Goal: Task Accomplishment & Management: Manage account settings

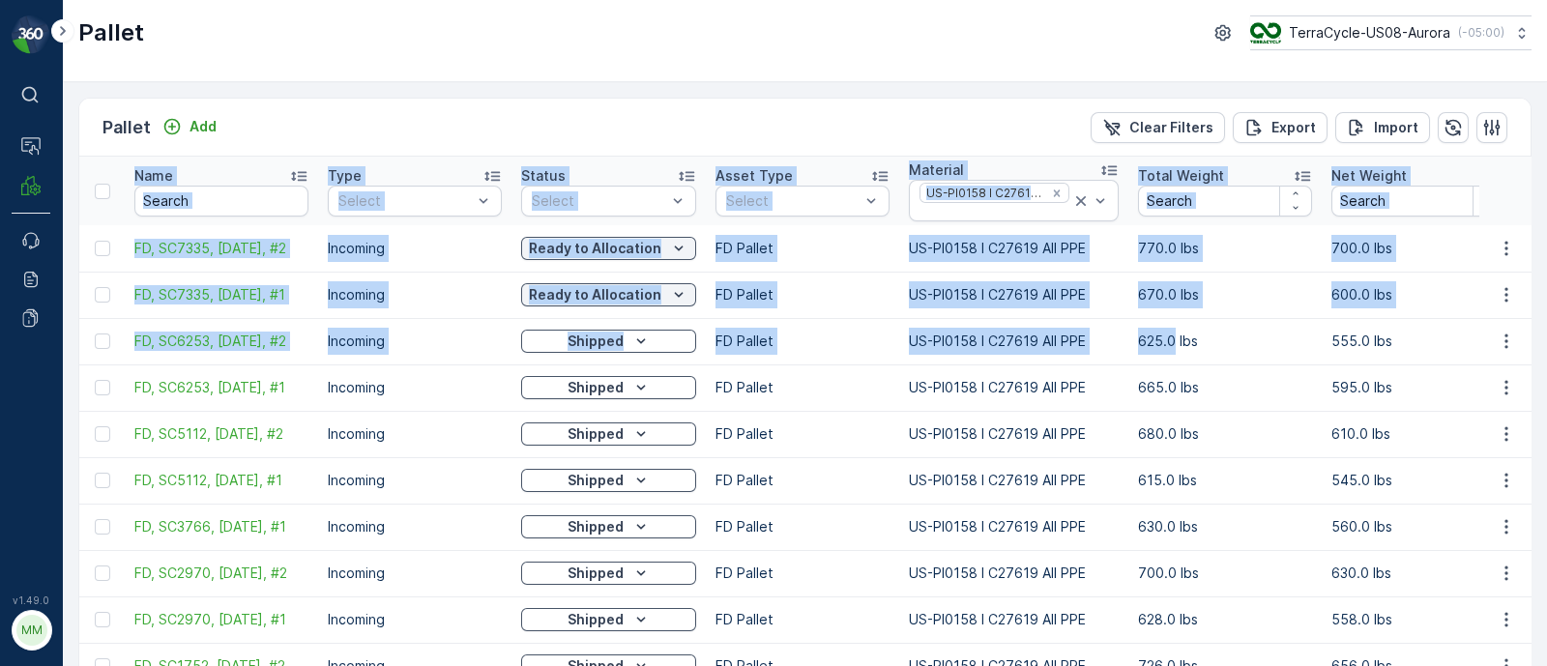
scroll to position [0, 2151]
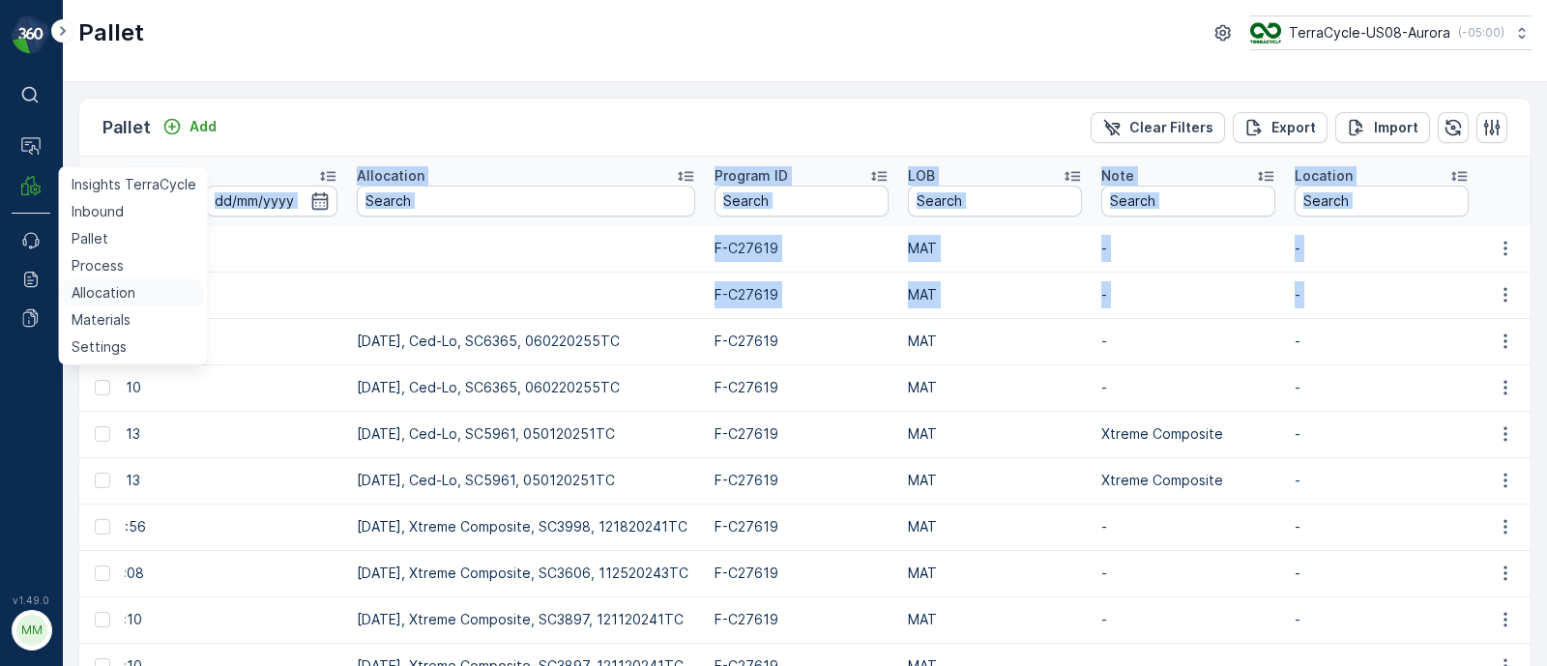
click at [89, 296] on p "Allocation" at bounding box center [104, 292] width 64 height 19
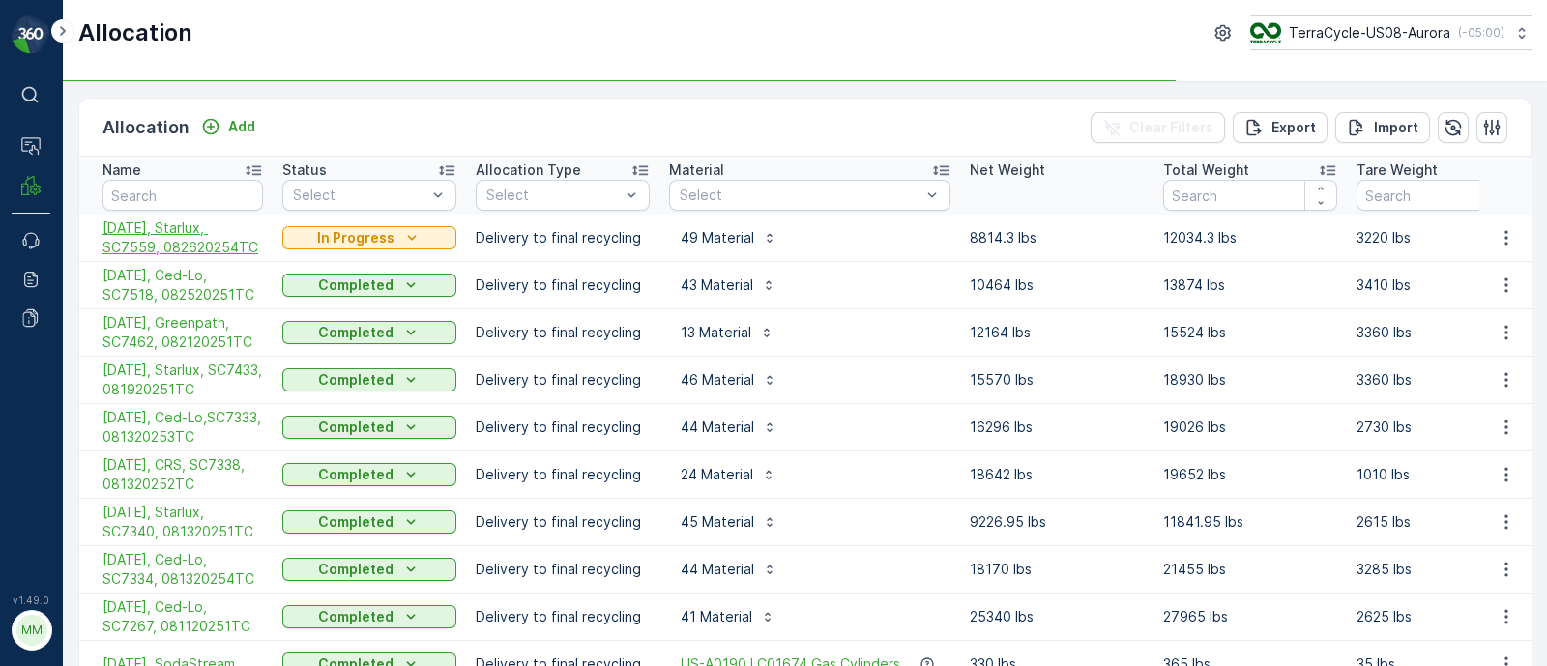
click at [194, 234] on span "[DATE], Starlux, SC7559, 082620254TC" at bounding box center [182, 237] width 160 height 39
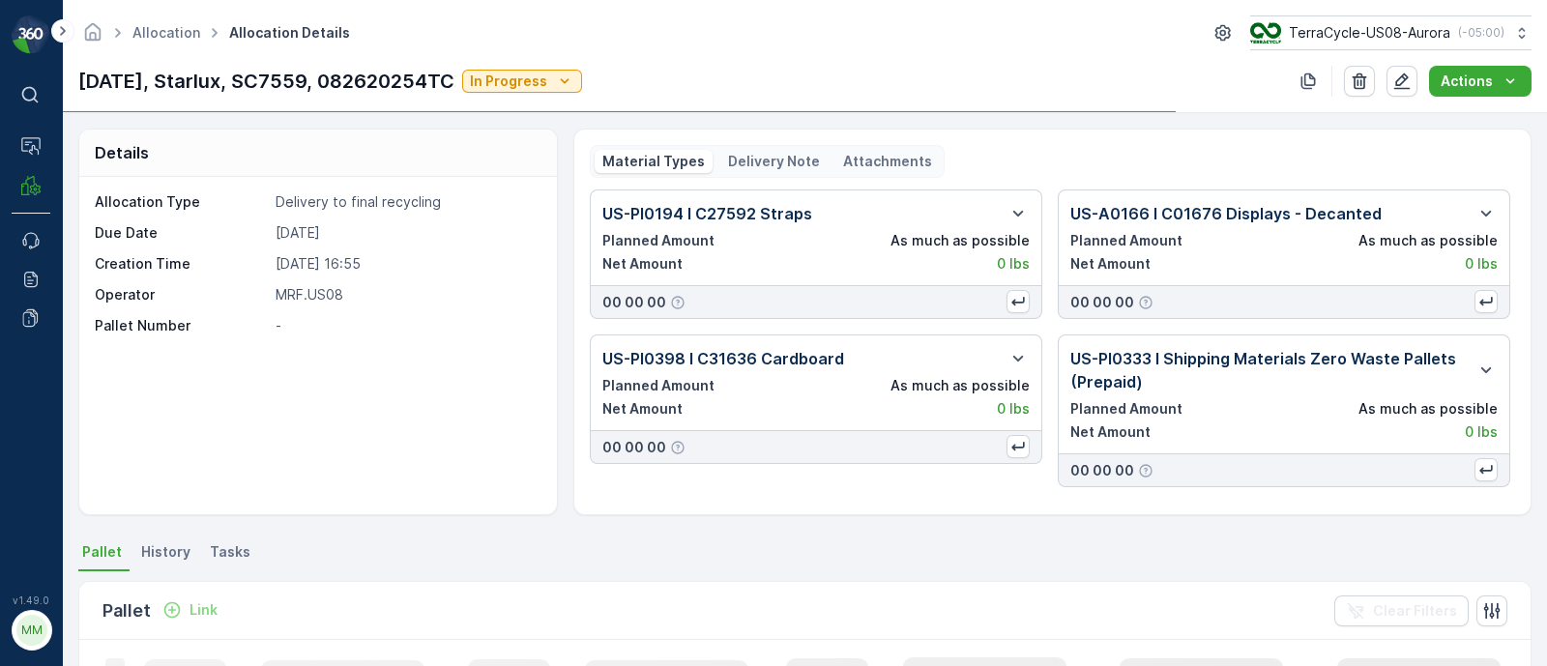
click at [785, 159] on p "Delivery Note" at bounding box center [774, 161] width 92 height 19
click at [764, 168] on p "Delivery Note" at bounding box center [774, 161] width 92 height 19
click at [755, 168] on p "Delivery Note" at bounding box center [774, 161] width 92 height 19
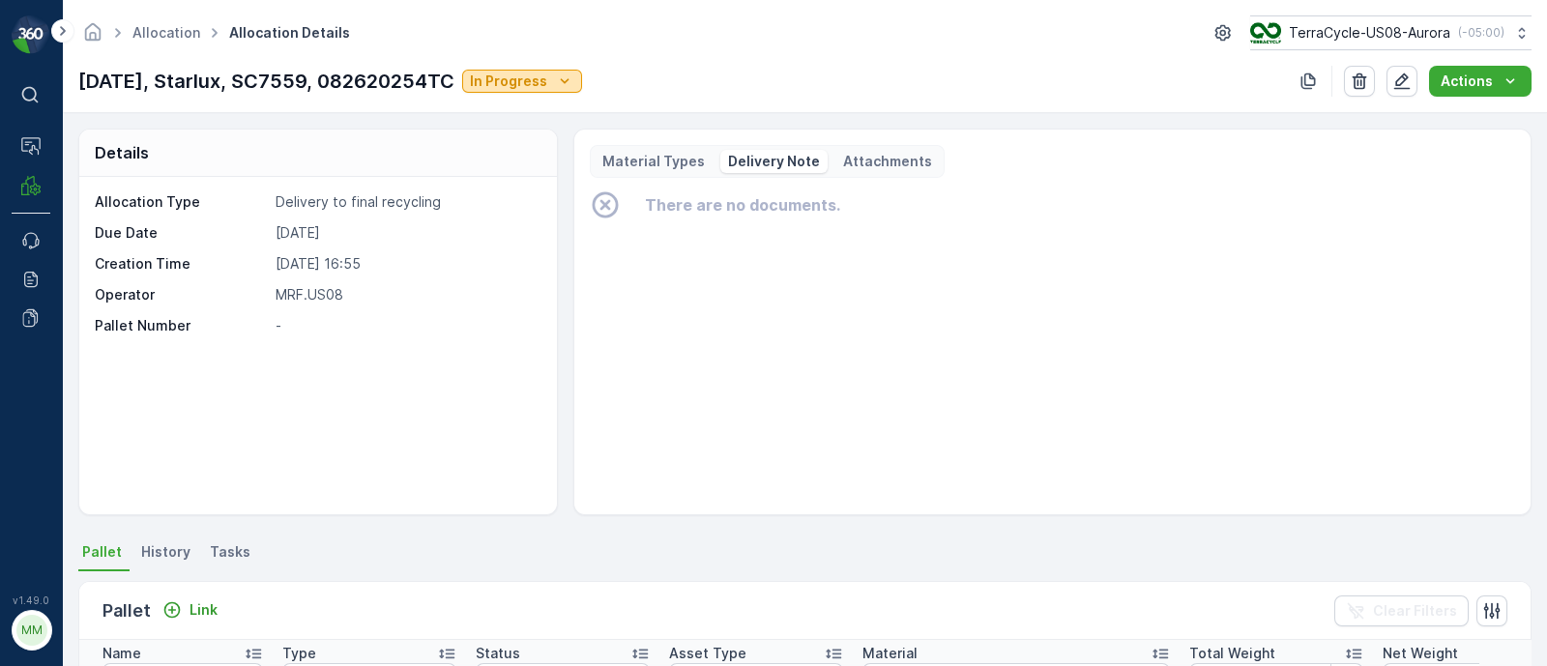
click at [521, 81] on p "In Progress" at bounding box center [508, 81] width 77 height 19
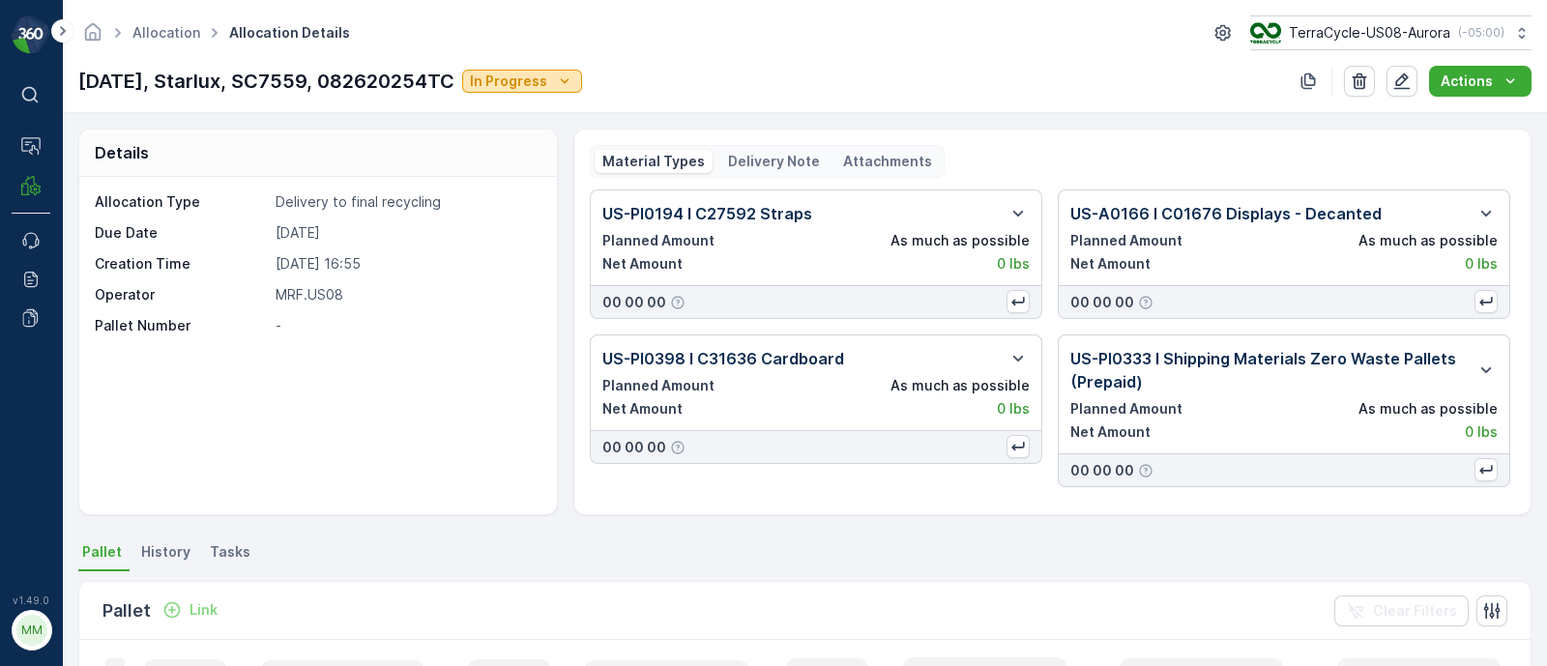
click at [547, 73] on p "In Progress" at bounding box center [508, 81] width 77 height 19
click at [516, 158] on span "Completed" at bounding box center [530, 163] width 72 height 19
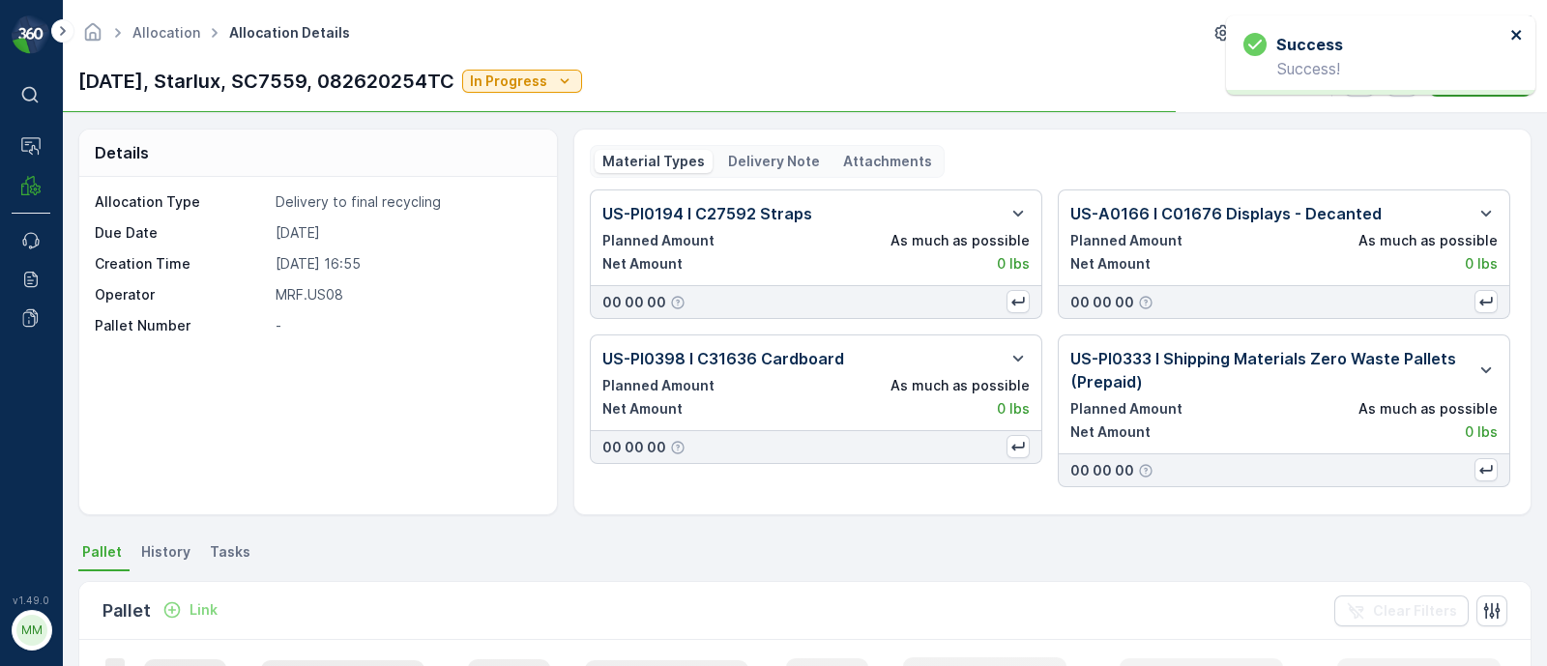
click at [1522, 39] on icon "close" at bounding box center [1517, 34] width 14 height 15
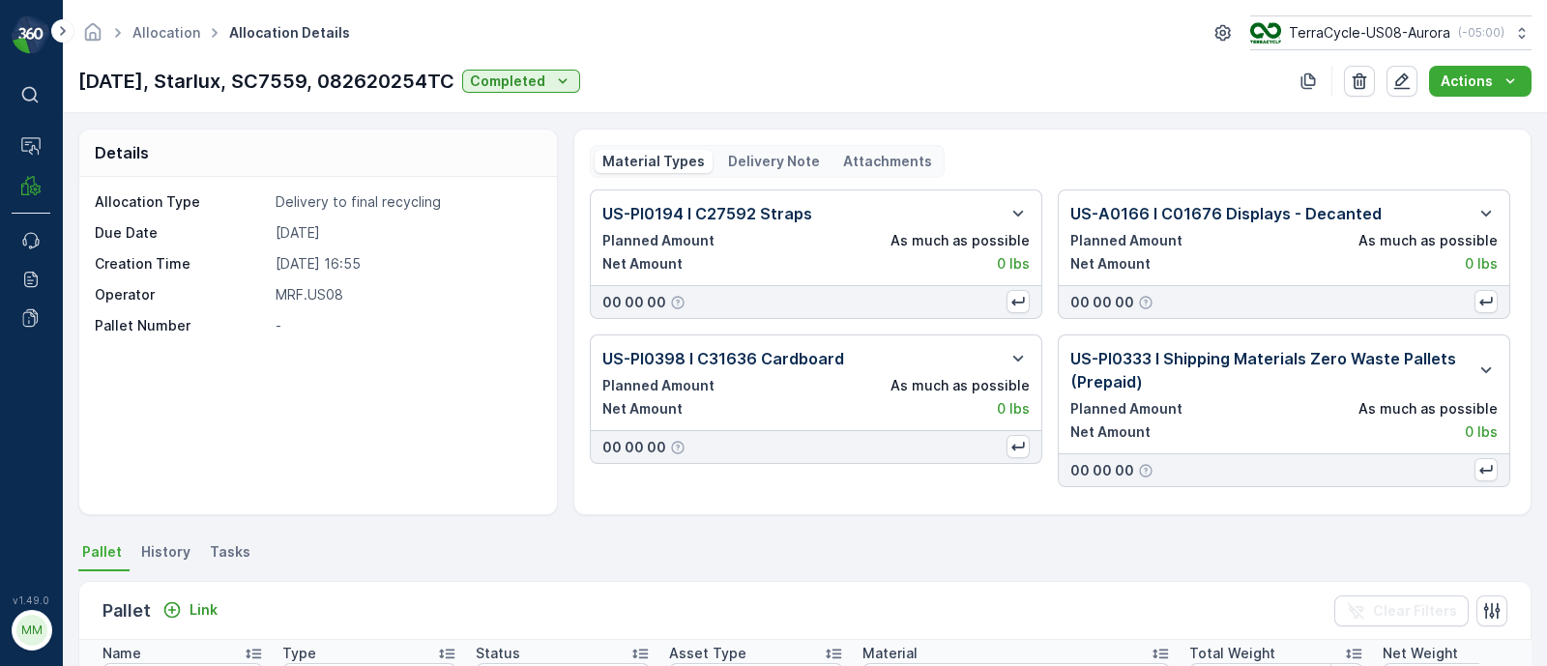
click at [748, 171] on div "Delivery Note" at bounding box center [773, 161] width 107 height 23
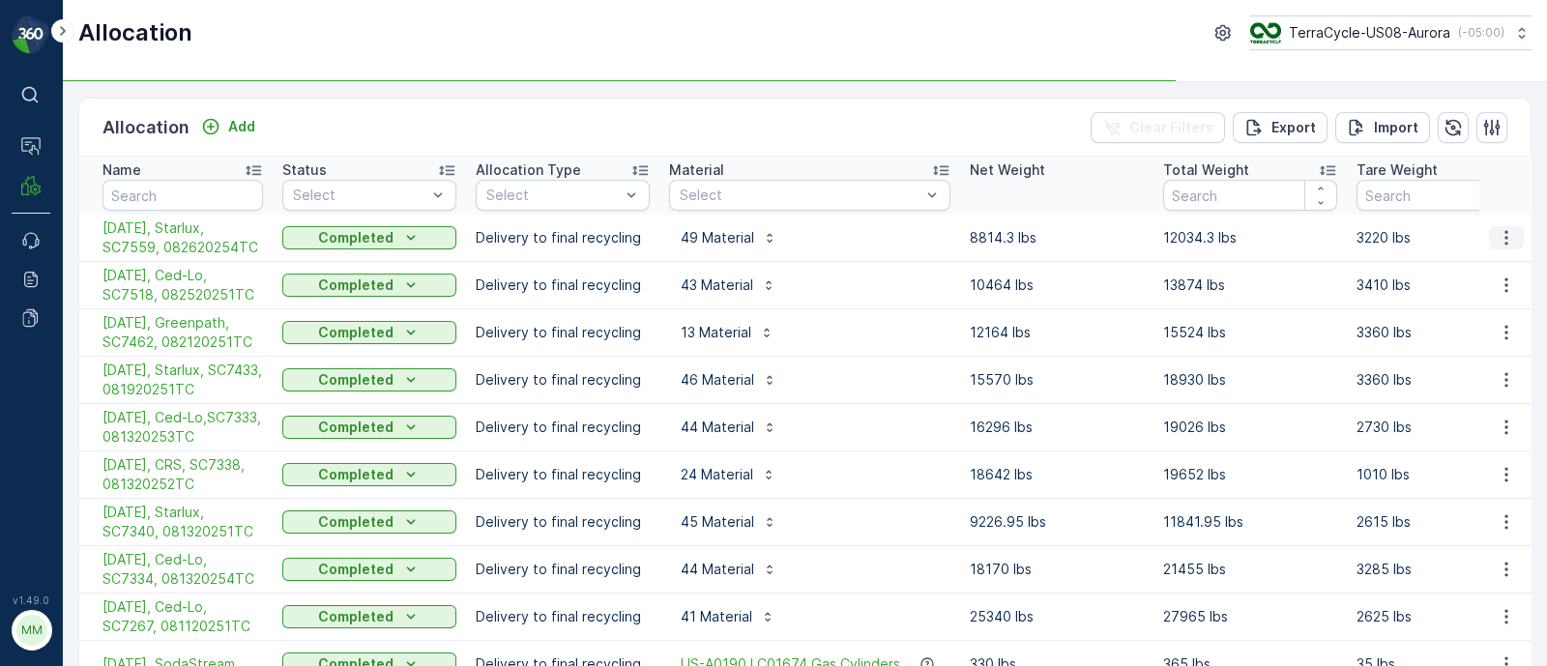
click at [1501, 228] on icon "button" at bounding box center [1505, 237] width 19 height 19
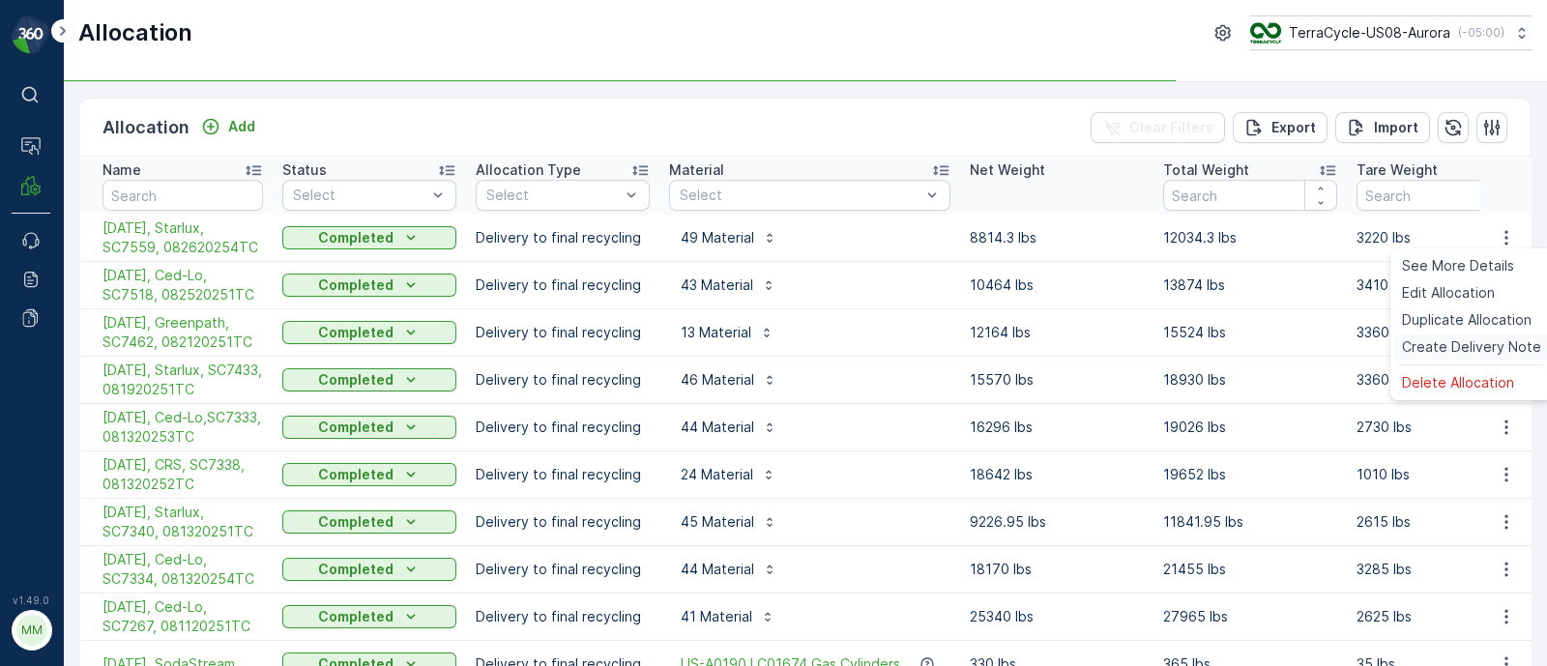
click at [1428, 352] on span "Create Delivery Note" at bounding box center [1471, 346] width 139 height 19
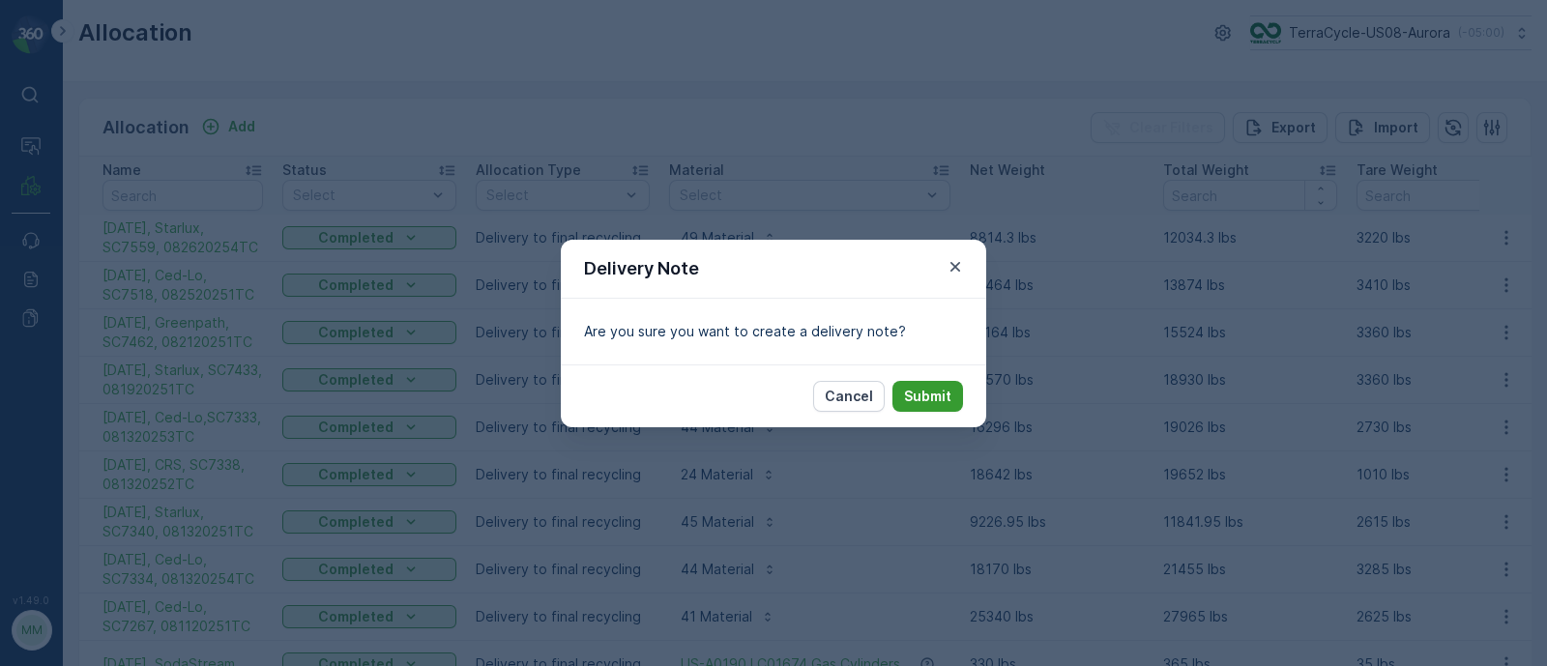
click at [928, 389] on p "Submit" at bounding box center [927, 396] width 47 height 19
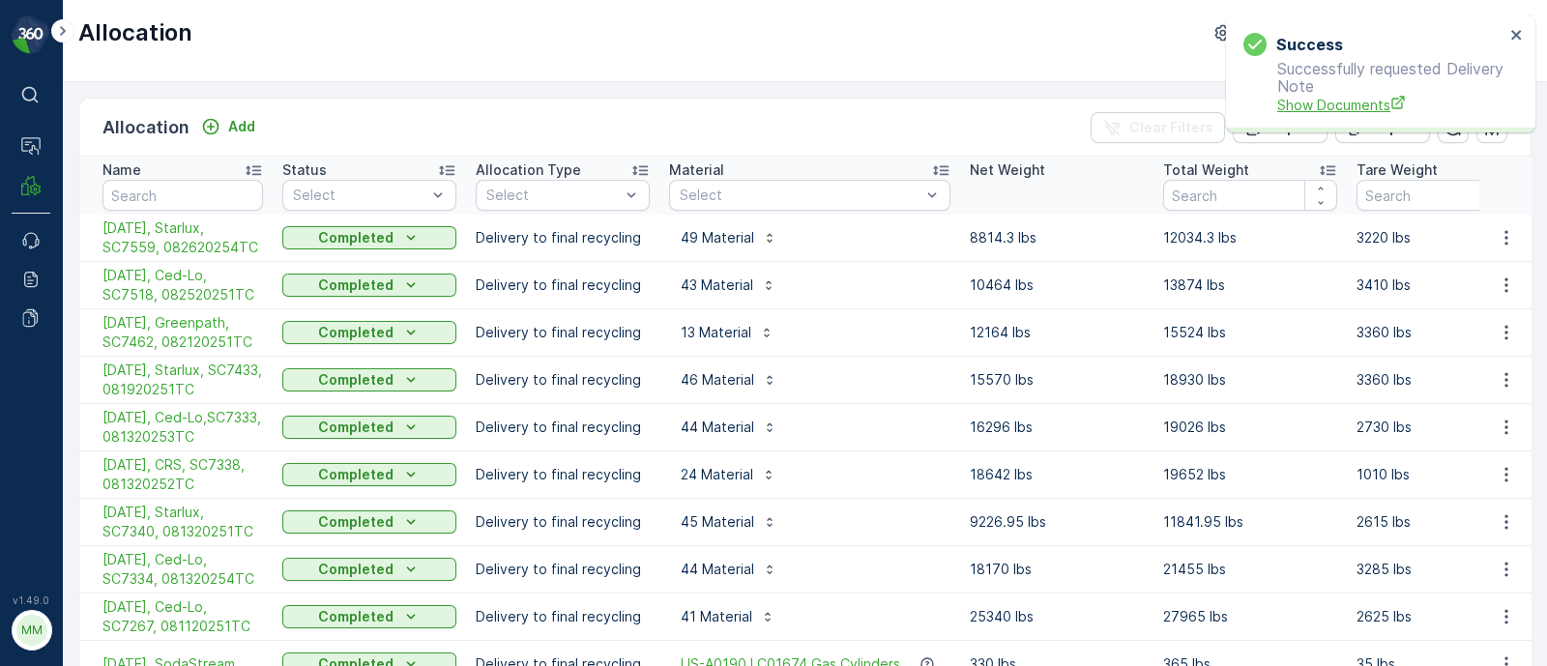
click at [1324, 108] on span "Show Documents" at bounding box center [1390, 105] width 227 height 20
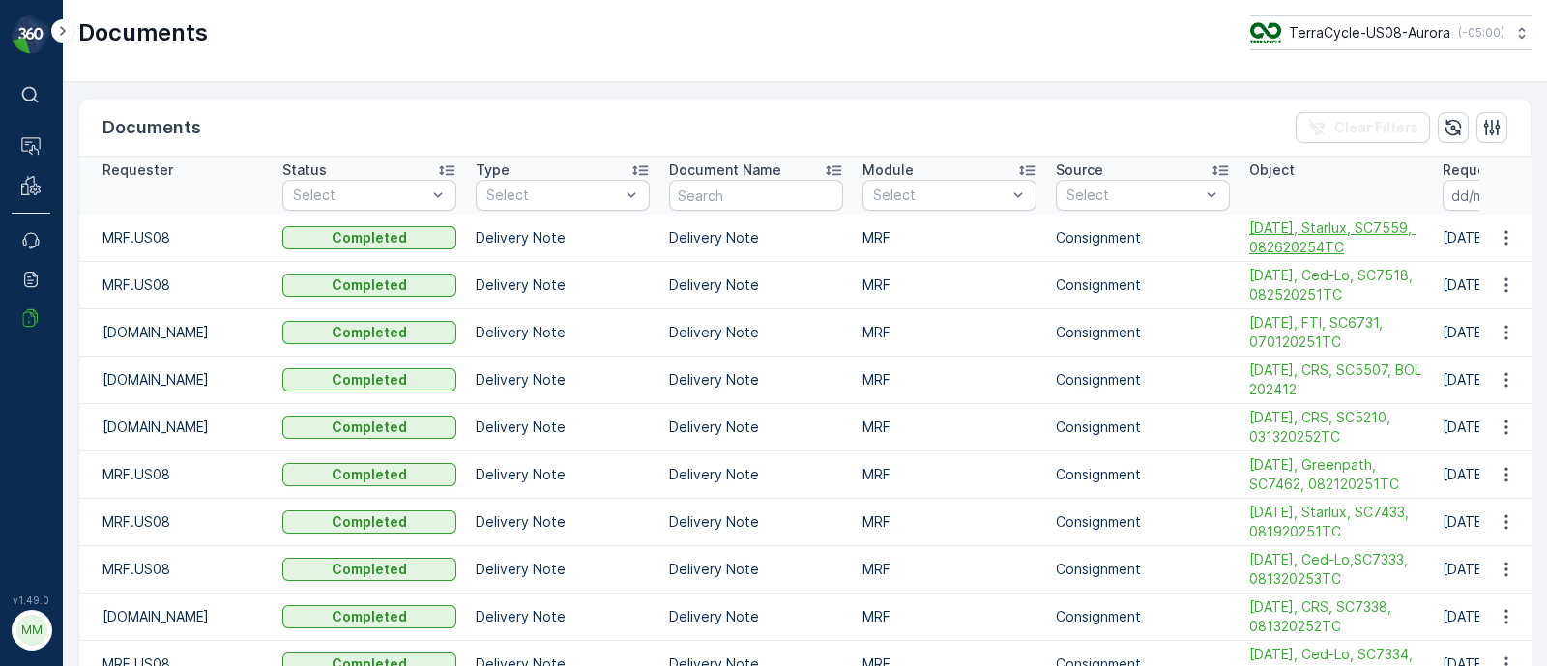
click at [1324, 233] on span "[DATE], Starlux, SC7559, 082620254TC" at bounding box center [1336, 237] width 174 height 39
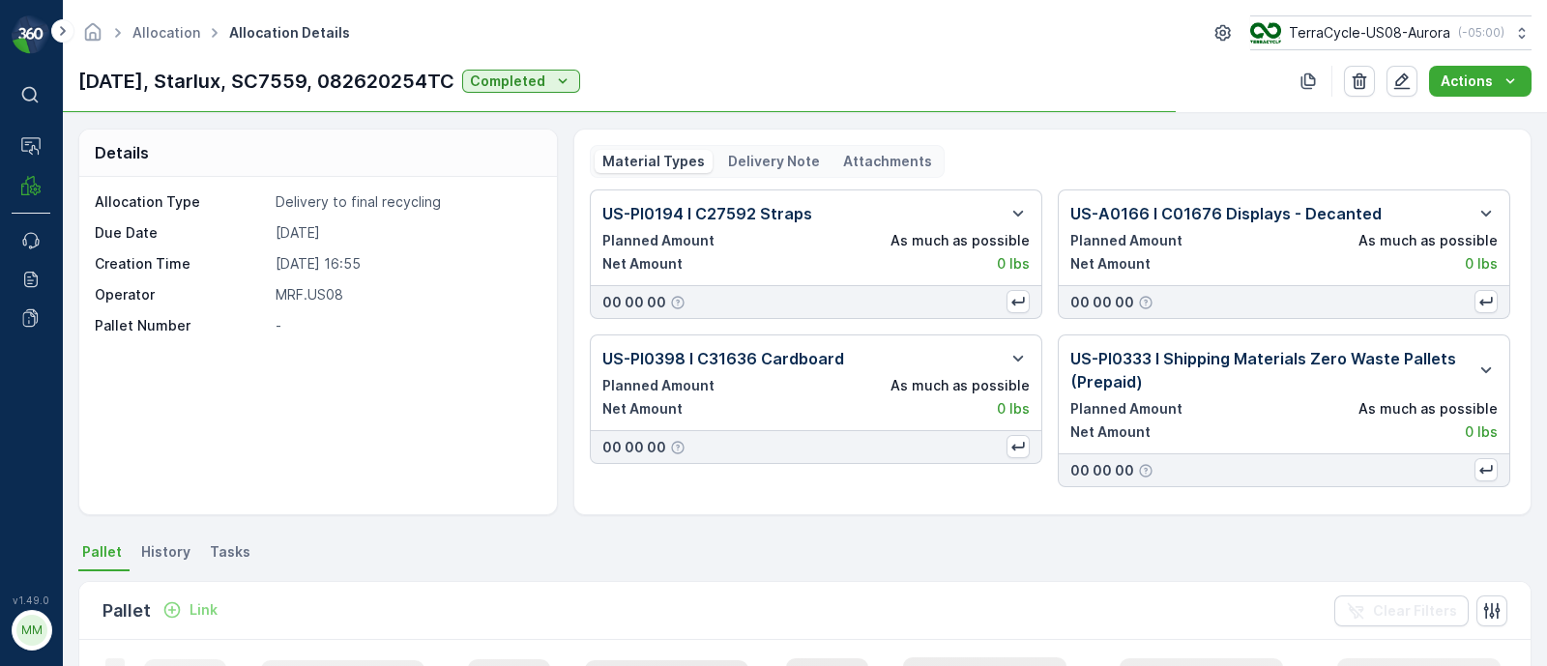
click at [768, 161] on p "Delivery Note" at bounding box center [774, 161] width 92 height 19
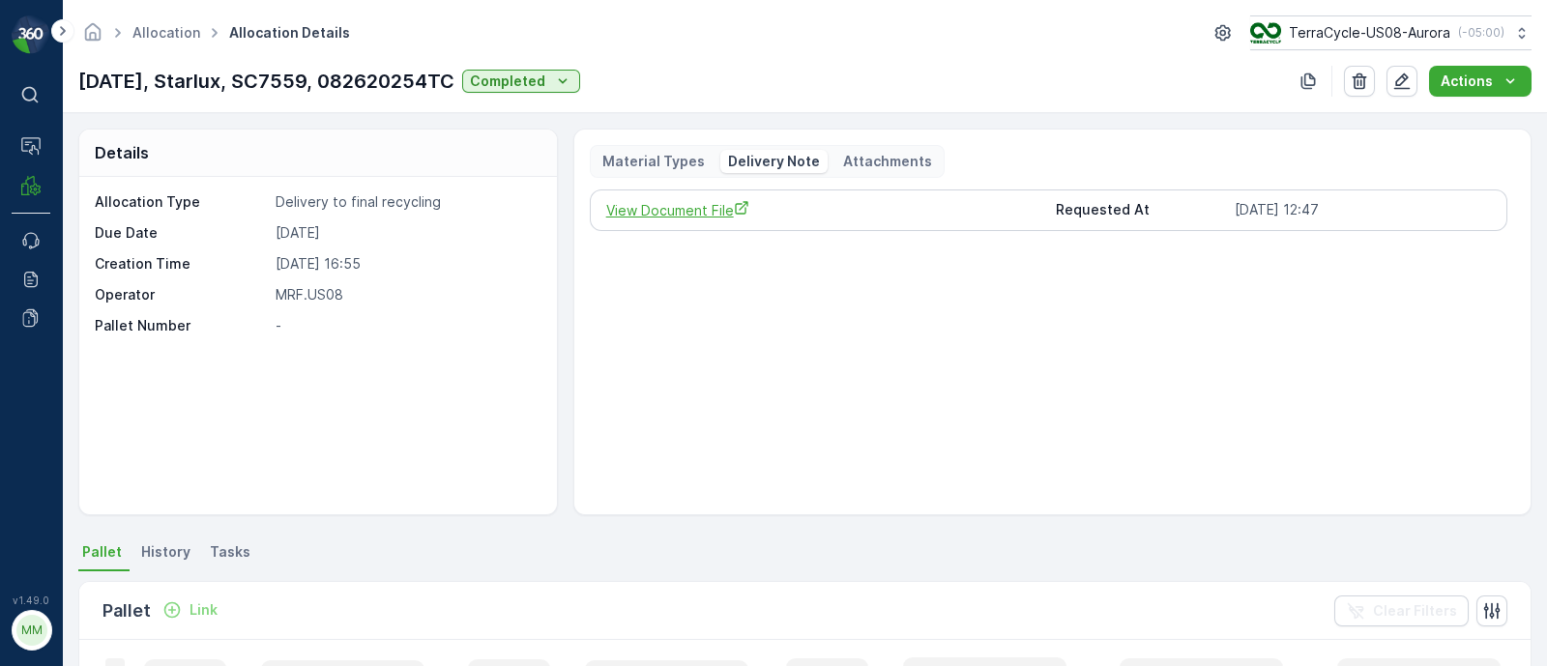
click at [720, 217] on span "View Document File" at bounding box center [823, 210] width 435 height 20
